Goal: Task Accomplishment & Management: Use online tool/utility

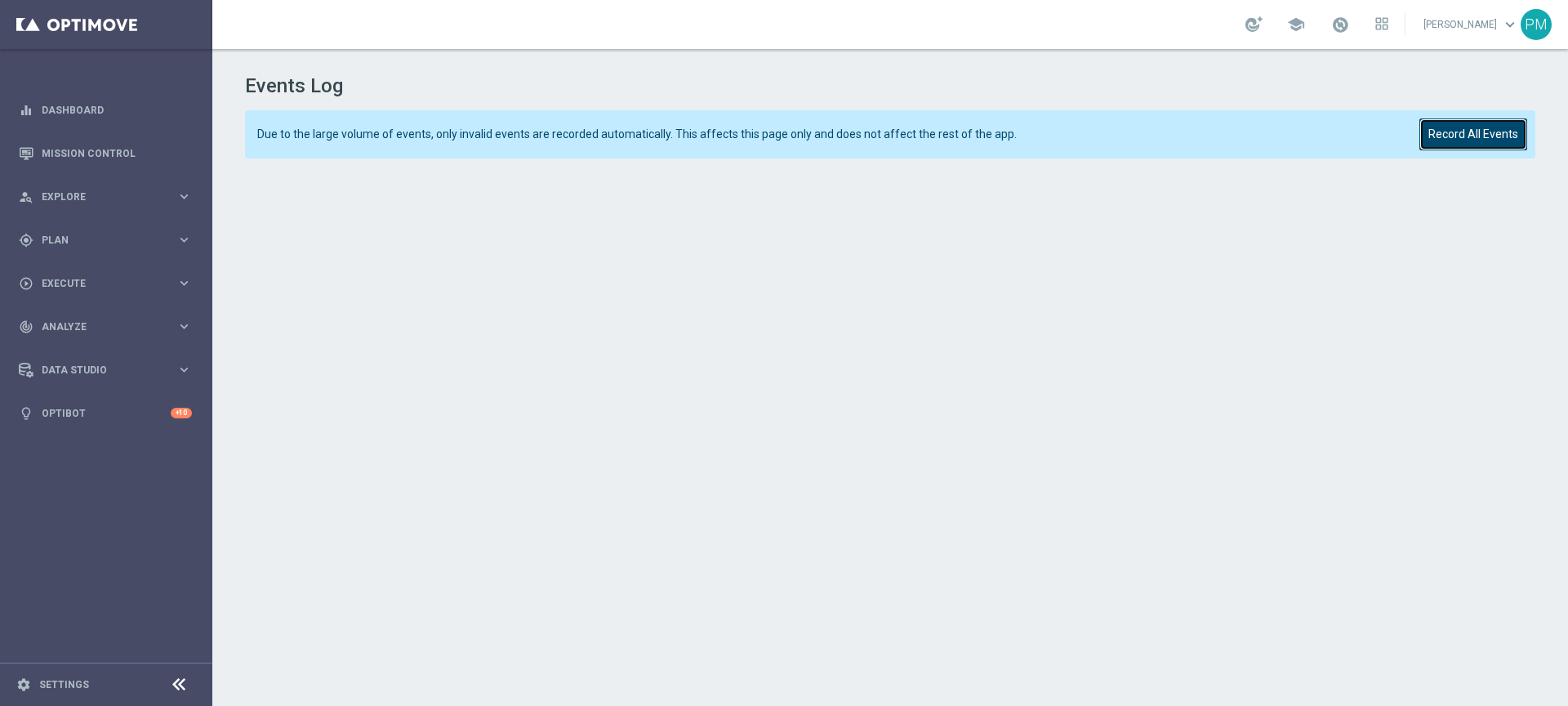
click at [1496, 135] on button "Record All Events" at bounding box center [1473, 134] width 108 height 32
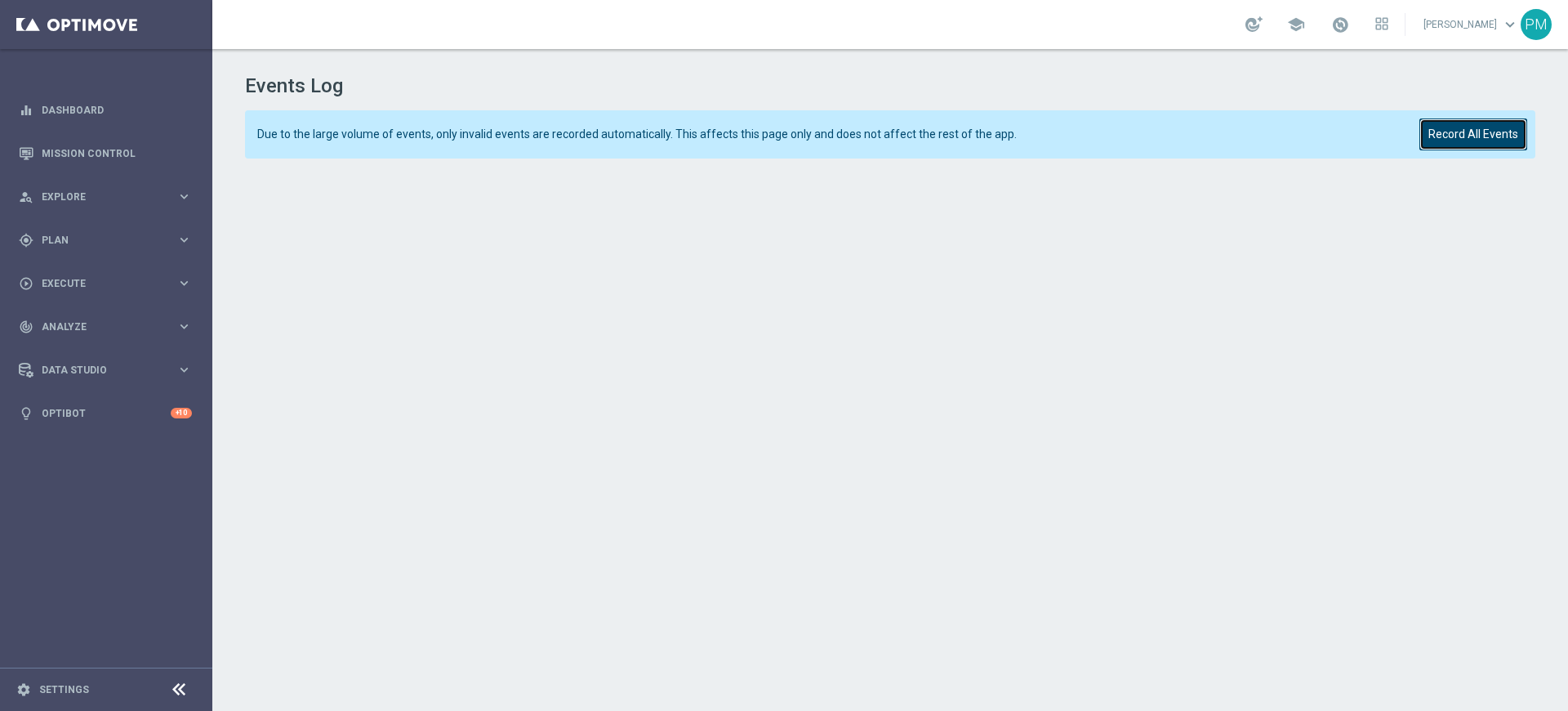
click at [1471, 137] on button "Record All Events" at bounding box center [1473, 134] width 108 height 32
